Goal: Entertainment & Leisure: Consume media (video, audio)

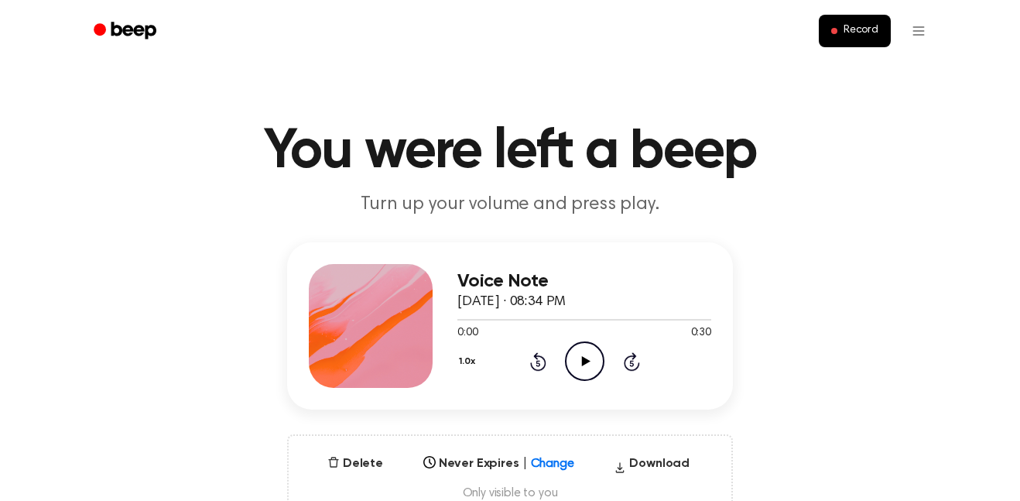
click at [569, 364] on icon "Play Audio" at bounding box center [584, 360] width 39 height 39
click at [572, 354] on icon "Play Audio" at bounding box center [584, 360] width 39 height 39
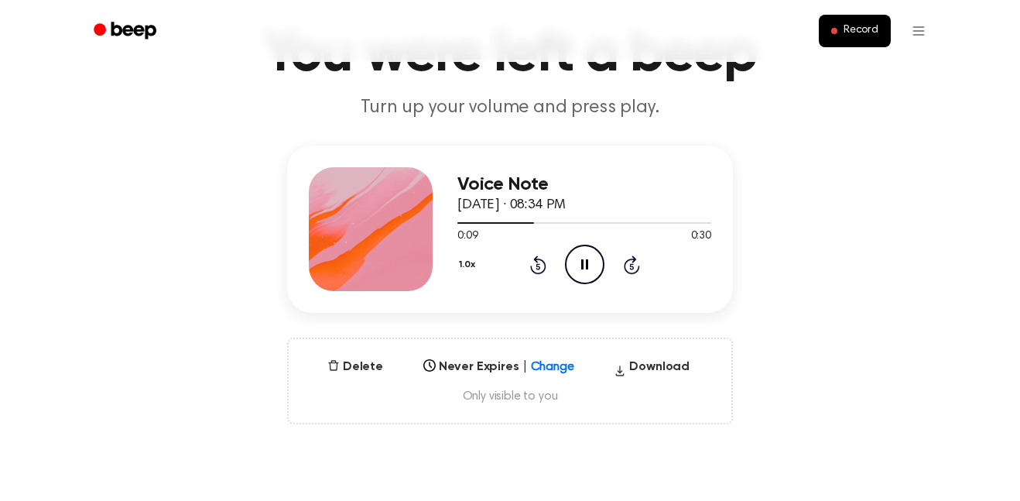
scroll to position [93, 0]
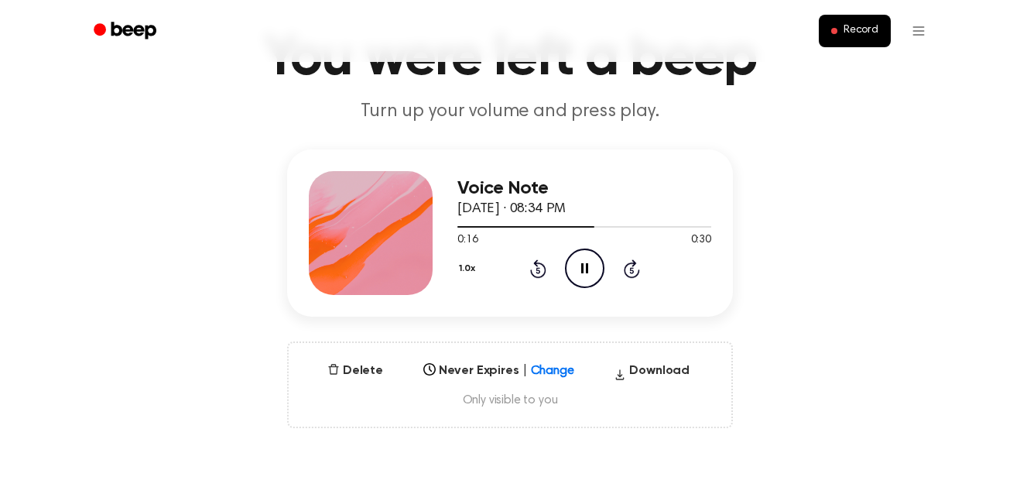
click at [577, 258] on icon "Pause Audio" at bounding box center [584, 267] width 39 height 39
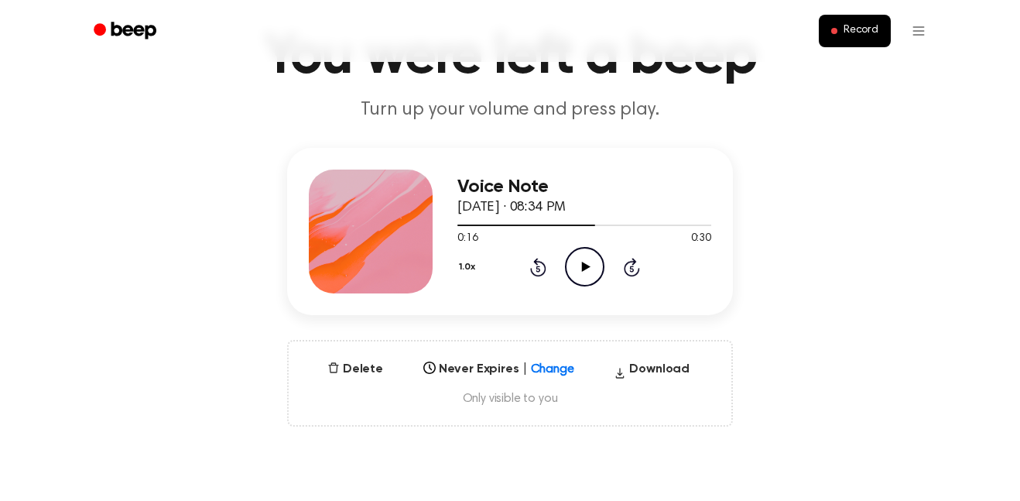
scroll to position [96, 0]
